Goal: Find specific page/section: Find specific page/section

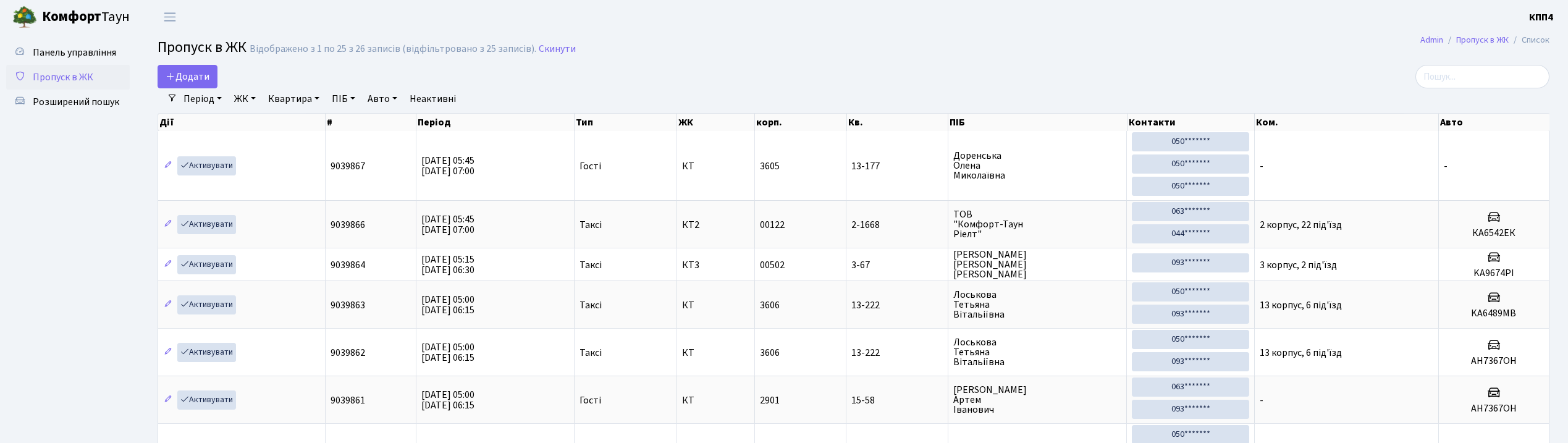
select select "25"
click at [77, 55] on span "Панель управління" at bounding box center [75, 52] width 83 height 14
